Goal: Communication & Community: Answer question/provide support

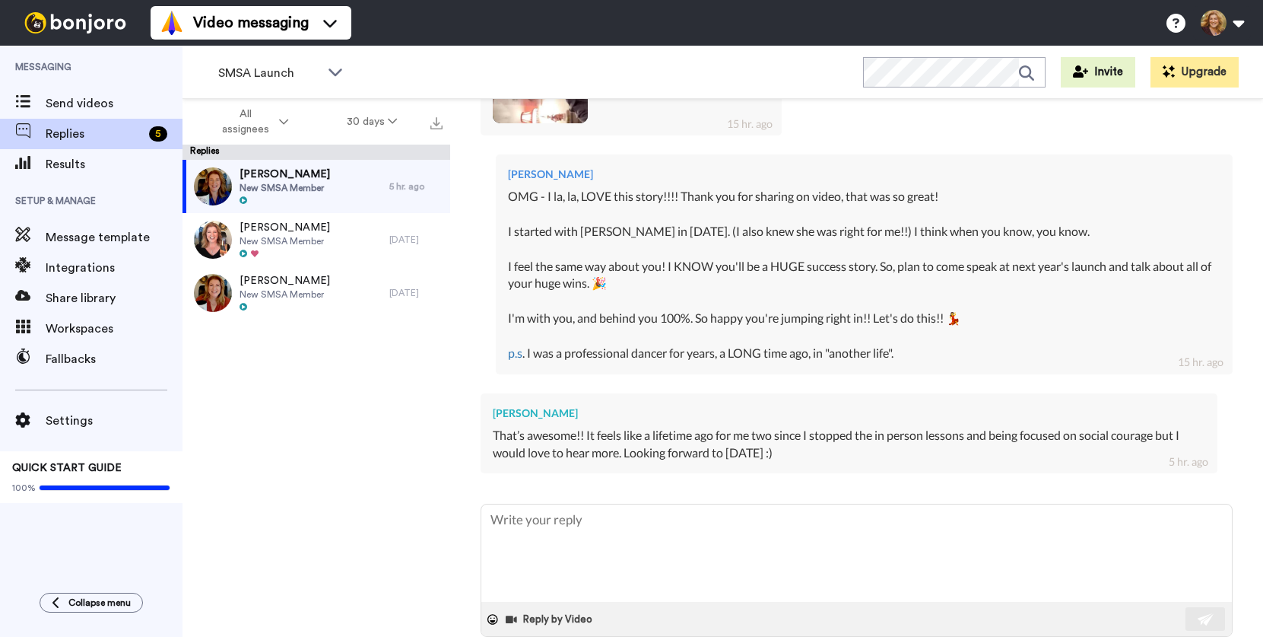
scroll to position [621, 0]
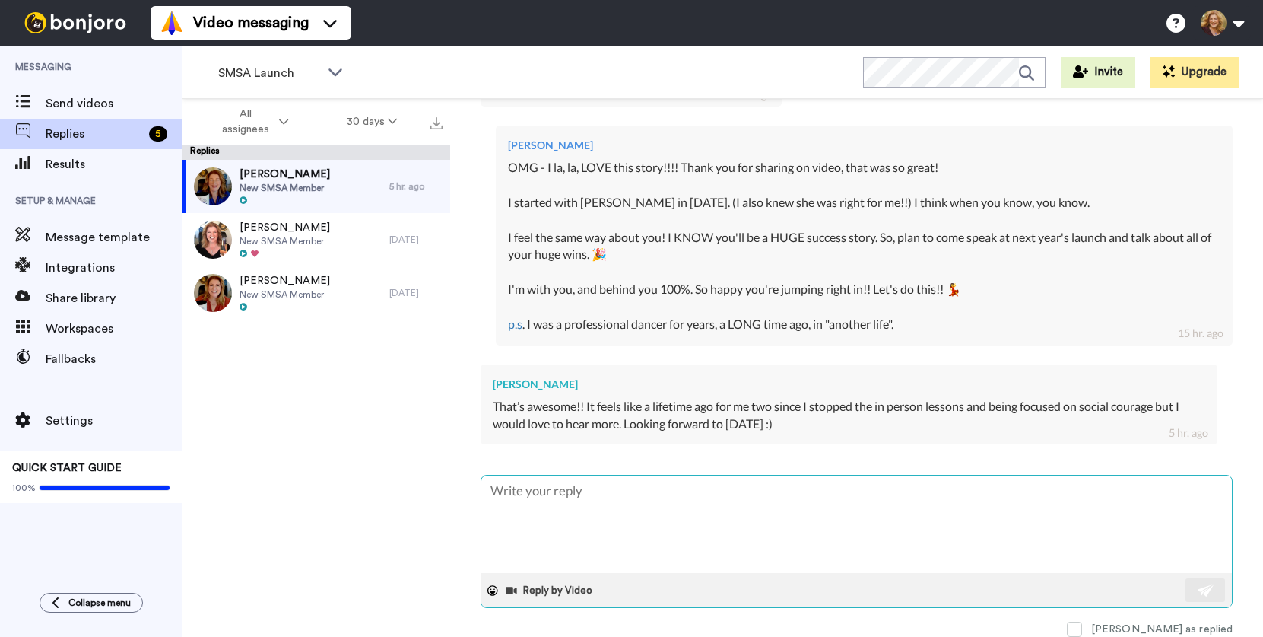
click at [687, 501] on textarea at bounding box center [856, 523] width 751 height 97
type textarea "x"
type textarea "💝"
type textarea "x"
type textarea "💝"
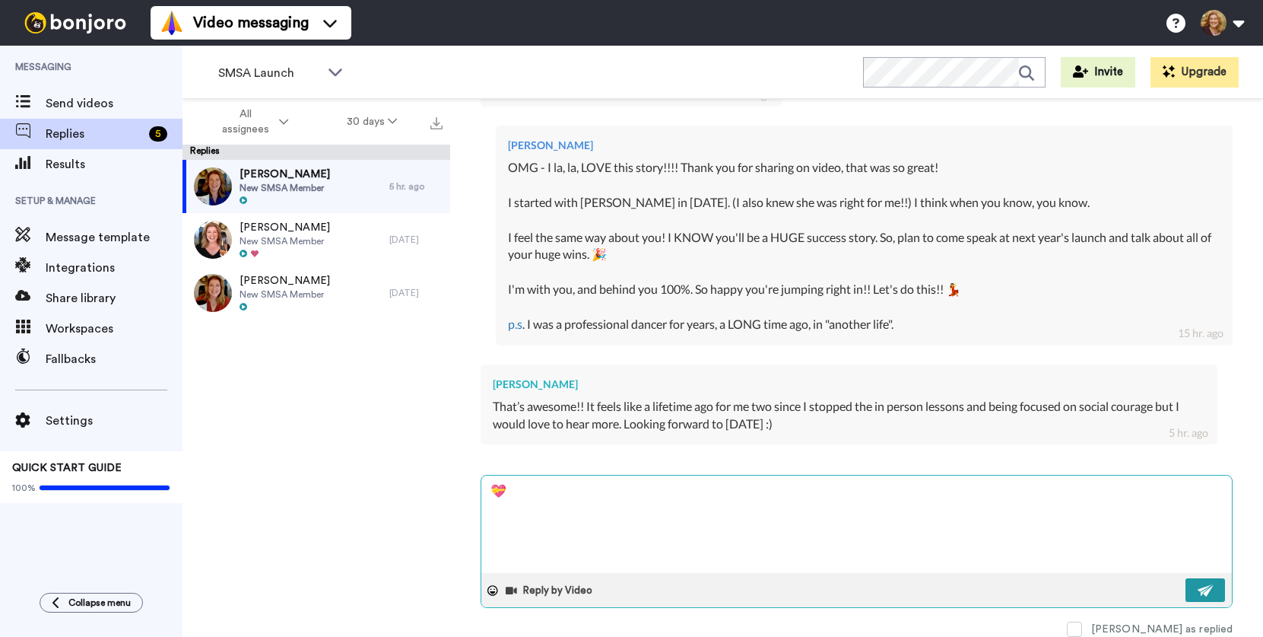
click at [1198, 589] on img at bounding box center [1206, 590] width 17 height 12
type textarea "x"
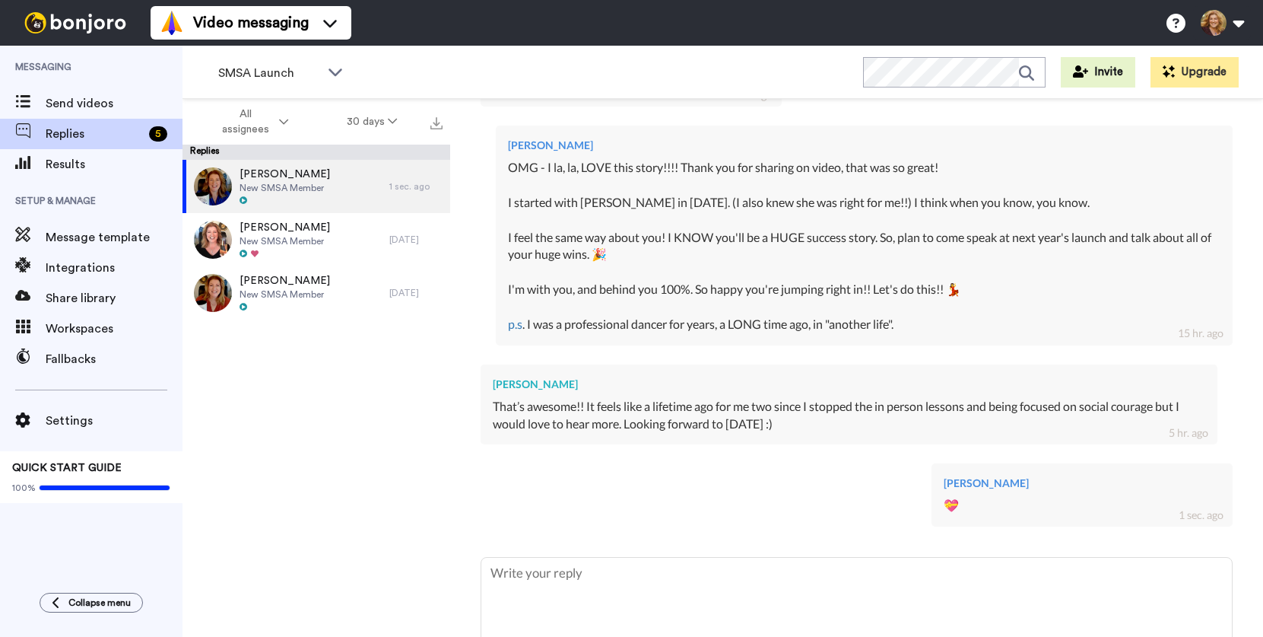
click at [488, 24] on div "Video messaging Switch to Video messaging Testimonials Settings Discover Help &…" at bounding box center [707, 23] width 1113 height 46
click at [488, 33] on div "Video messaging Switch to Video messaging Testimonials Settings Discover Help &…" at bounding box center [707, 23] width 1113 height 46
type textarea "x"
